Goal: Task Accomplishment & Management: Manage account settings

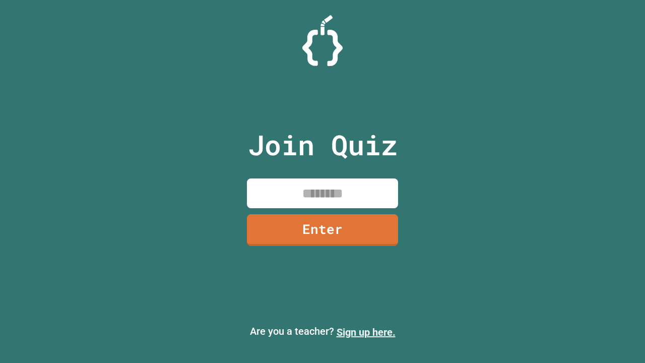
click at [366, 332] on link "Sign up here." at bounding box center [365, 332] width 59 height 12
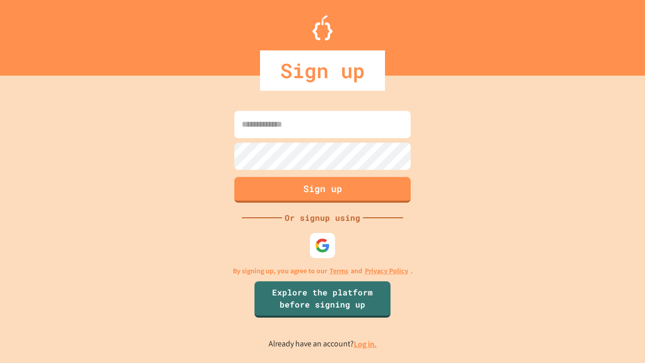
click at [366, 344] on link "Log in." at bounding box center [365, 343] width 23 height 11
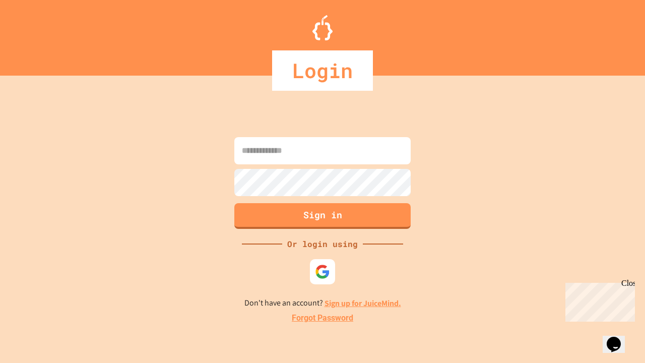
type input "*****"
